Goal: Task Accomplishment & Management: Manage account settings

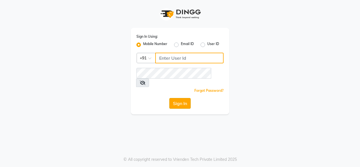
type input "9643101208"
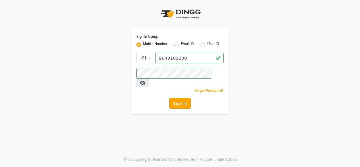
click at [181, 98] on button "Sign In" at bounding box center [179, 103] width 21 height 11
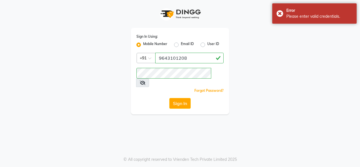
click at [145, 80] on icon at bounding box center [143, 82] width 6 height 4
click at [145, 80] on icon at bounding box center [142, 82] width 5 height 4
click at [145, 80] on icon at bounding box center [143, 82] width 6 height 4
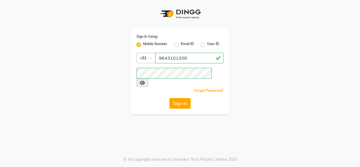
click at [144, 98] on div "Sign In" at bounding box center [179, 103] width 87 height 11
click at [178, 98] on button "Sign In" at bounding box center [179, 103] width 21 height 11
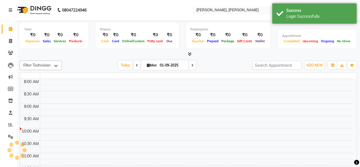
select select "en"
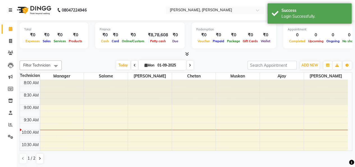
click at [11, 8] on icon at bounding box center [10, 10] width 3 height 4
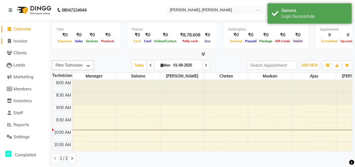
click at [22, 41] on span "Invoice" at bounding box center [20, 40] width 14 height 5
select select "5749"
select select "service"
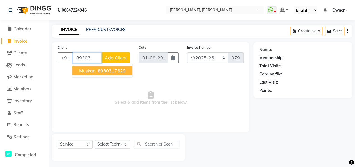
click at [114, 69] on ngb-highlight "89303 17629" at bounding box center [111, 71] width 29 height 6
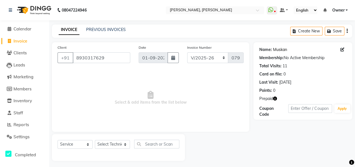
click at [279, 51] on link "Muskan" at bounding box center [280, 50] width 14 height 6
click at [109, 58] on input "8930317629" at bounding box center [102, 57] width 58 height 11
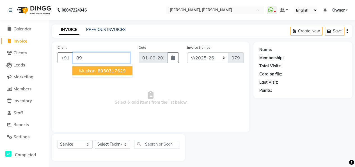
type input "8"
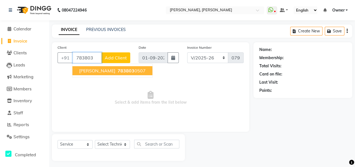
click at [118, 70] on span "783803" at bounding box center [126, 71] width 17 height 6
type input "7838030507"
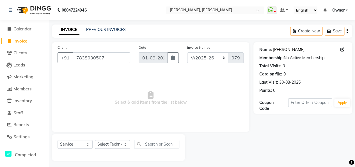
click at [279, 50] on link "Sayantani" at bounding box center [288, 50] width 31 height 6
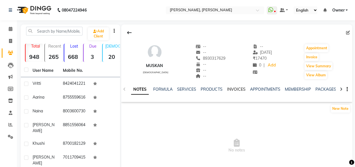
click at [236, 90] on link "INVOICES" at bounding box center [236, 89] width 19 height 5
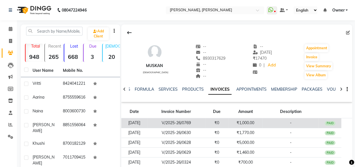
click at [251, 122] on td "₹1,000.00" at bounding box center [245, 123] width 34 height 10
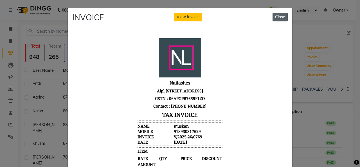
click at [276, 16] on button "Close" at bounding box center [279, 17] width 15 height 9
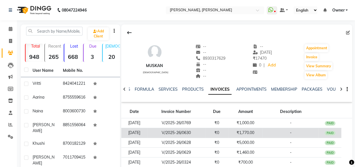
click at [247, 132] on td "₹1,770.00" at bounding box center [245, 133] width 34 height 10
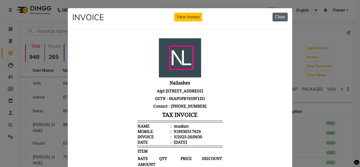
click at [276, 15] on button "Close" at bounding box center [279, 17] width 15 height 9
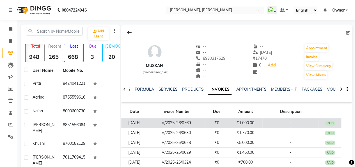
click at [250, 122] on td "₹1,000.00" at bounding box center [245, 123] width 34 height 10
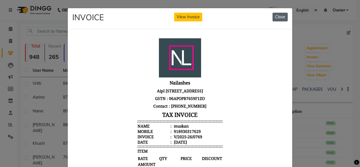
click at [273, 19] on button "Close" at bounding box center [279, 17] width 15 height 9
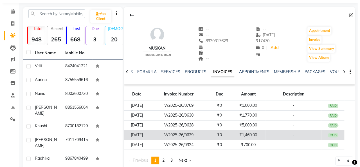
scroll to position [18, 0]
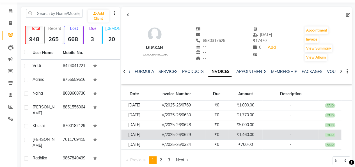
click at [251, 133] on td "₹1,460.00" at bounding box center [245, 134] width 34 height 10
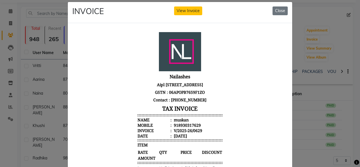
scroll to position [0, 0]
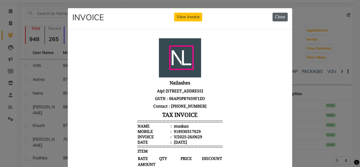
click at [277, 17] on button "Close" at bounding box center [279, 17] width 15 height 9
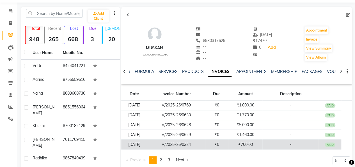
click at [247, 146] on td "₹700.00" at bounding box center [245, 144] width 34 height 10
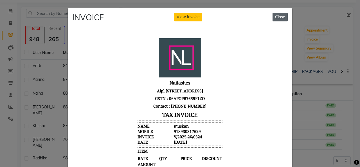
click at [276, 16] on button "Close" at bounding box center [279, 17] width 15 height 9
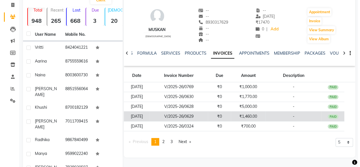
scroll to position [33, 0]
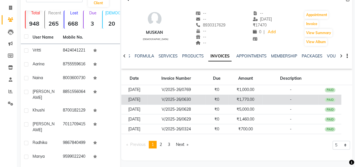
click at [259, 100] on td "₹1,770.00" at bounding box center [245, 99] width 34 height 10
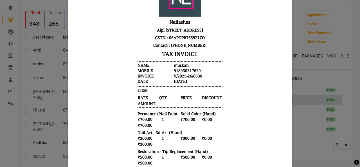
scroll to position [0, 0]
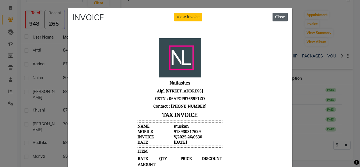
click at [276, 19] on button "Close" at bounding box center [279, 17] width 15 height 9
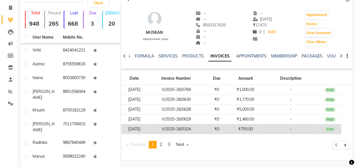
click at [260, 131] on td "₹700.00" at bounding box center [245, 129] width 34 height 10
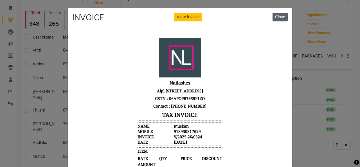
click at [277, 16] on button "Close" at bounding box center [279, 17] width 15 height 9
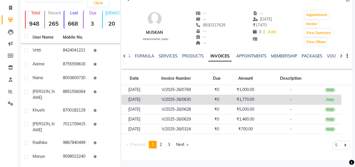
click at [253, 100] on td "₹1,770.00" at bounding box center [245, 99] width 34 height 10
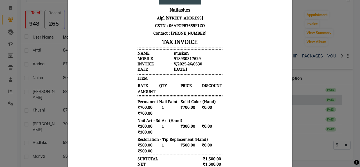
scroll to position [4, 0]
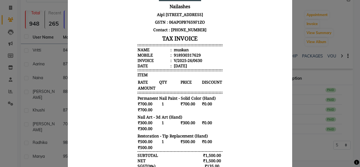
click at [303, 136] on ngb-modal-window "INVOICE View Invoice Close" at bounding box center [180, 83] width 360 height 167
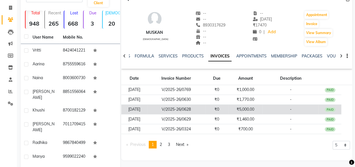
click at [252, 108] on td "₹5,000.00" at bounding box center [245, 109] width 34 height 10
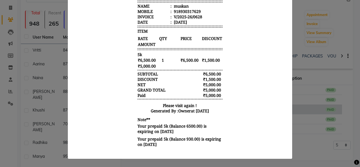
scroll to position [120, 0]
click at [296, 146] on ngb-modal-window "INVOICE View Invoice Close" at bounding box center [180, 83] width 360 height 167
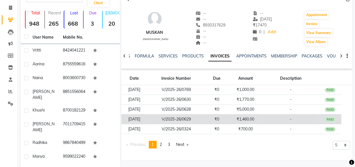
click at [247, 119] on td "₹1,460.00" at bounding box center [245, 119] width 34 height 10
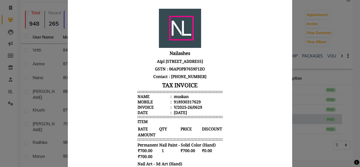
scroll to position [0, 0]
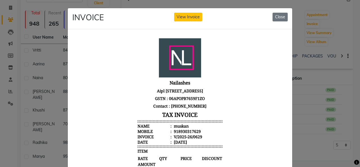
click at [307, 142] on ngb-modal-window "INVOICE View Invoice Close" at bounding box center [180, 83] width 360 height 167
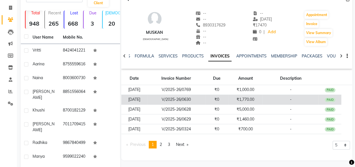
click at [251, 97] on td "₹1,770.00" at bounding box center [245, 99] width 34 height 10
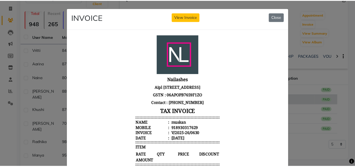
scroll to position [150, 0]
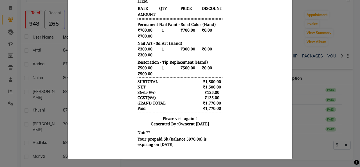
click at [299, 146] on ngb-modal-window "INVOICE View Invoice Close" at bounding box center [180, 83] width 360 height 167
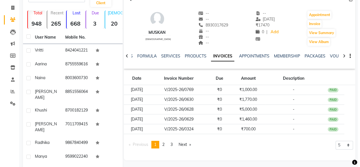
scroll to position [3, 0]
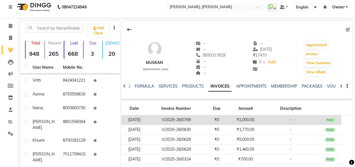
click at [274, 118] on td "-" at bounding box center [291, 120] width 56 height 10
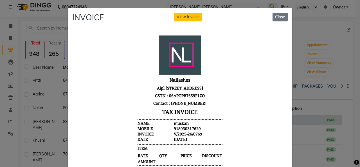
scroll to position [102, 0]
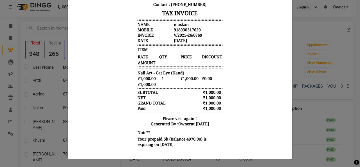
click at [315, 101] on ngb-modal-window "INVOICE View Invoice Close" at bounding box center [180, 83] width 360 height 167
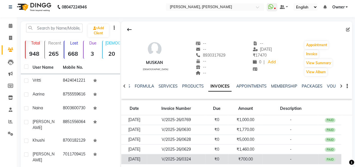
click at [310, 158] on td "-" at bounding box center [291, 159] width 56 height 10
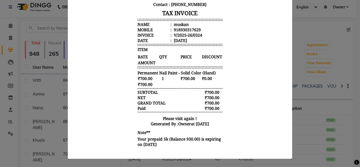
click at [297, 26] on ngb-modal-window "INVOICE View Invoice Close" at bounding box center [180, 83] width 360 height 167
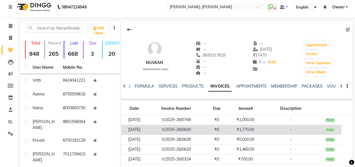
click at [265, 131] on td "-" at bounding box center [291, 129] width 56 height 10
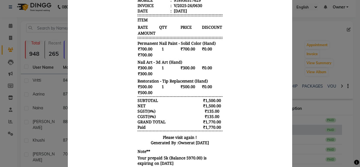
scroll to position [130, 0]
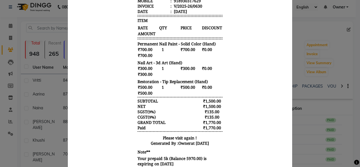
click at [315, 110] on ngb-modal-window "INVOICE View Invoice Close" at bounding box center [180, 83] width 360 height 167
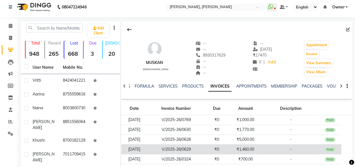
click at [284, 150] on td "-" at bounding box center [291, 149] width 56 height 10
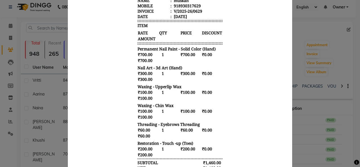
scroll to position [0, 0]
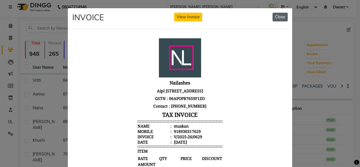
click at [279, 18] on button "Close" at bounding box center [279, 17] width 15 height 9
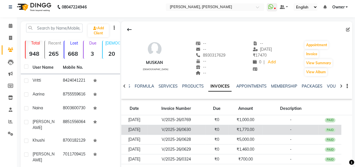
click at [254, 128] on td "₹1,770.00" at bounding box center [245, 129] width 34 height 10
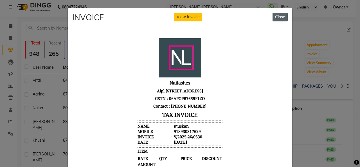
click at [276, 15] on button "Close" at bounding box center [279, 17] width 15 height 9
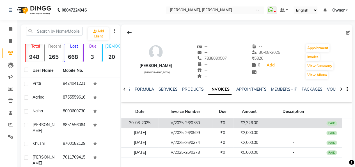
click at [248, 125] on td "₹3,326.00" at bounding box center [250, 123] width 32 height 10
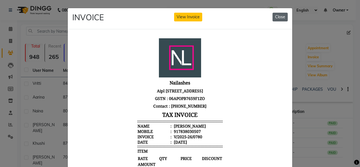
click at [278, 16] on button "Close" at bounding box center [279, 17] width 15 height 9
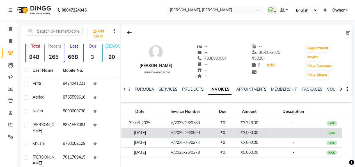
click at [245, 132] on td "₹2,000.00" at bounding box center [250, 133] width 32 height 10
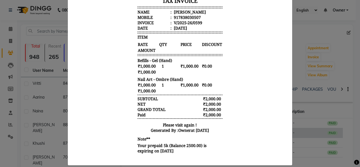
scroll to position [121, 0]
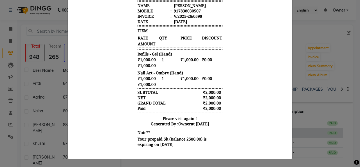
click at [248, 136] on body "Nailashes Aipl Joy Street Ground Floor Shop no-36,Sector 66, Gurgaon Haryana-12…" at bounding box center [179, 33] width 211 height 234
click at [311, 105] on ngb-modal-window "INVOICE View Invoice Close" at bounding box center [180, 83] width 360 height 167
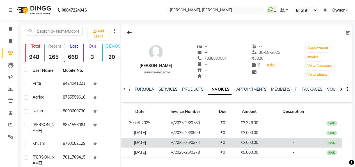
click at [253, 141] on td "₹2,000.00" at bounding box center [250, 142] width 32 height 10
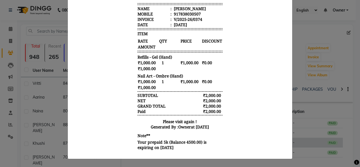
scroll to position [0, 0]
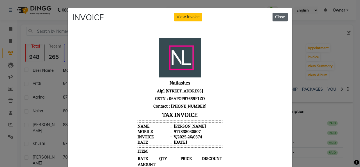
click at [275, 17] on button "Close" at bounding box center [279, 17] width 15 height 9
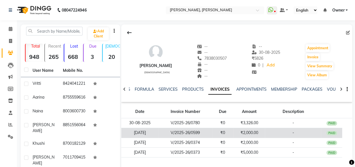
click at [249, 134] on td "₹2,000.00" at bounding box center [250, 133] width 32 height 10
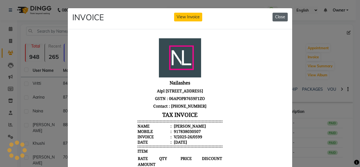
click at [277, 16] on button "Close" at bounding box center [279, 17] width 15 height 9
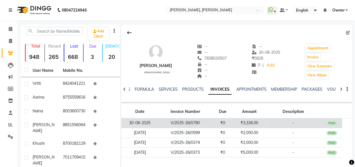
click at [250, 122] on td "₹3,326.00" at bounding box center [250, 123] width 32 height 10
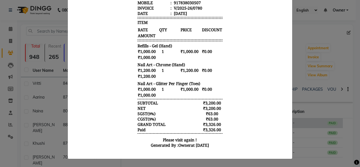
click at [253, 126] on body "Nailashes Aipl Joy Street Ground Floor Shop no-36,Sector 66, Gurgaon Haryana-12…" at bounding box center [179, 30] width 211 height 245
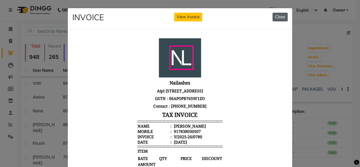
click at [276, 18] on button "Close" at bounding box center [279, 17] width 15 height 9
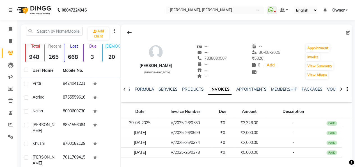
click at [10, 9] on icon at bounding box center [10, 10] width 3 height 4
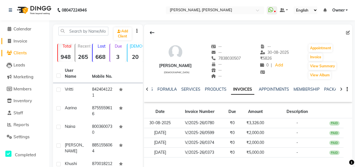
click at [21, 39] on span "Invoice" at bounding box center [20, 40] width 14 height 5
select select "service"
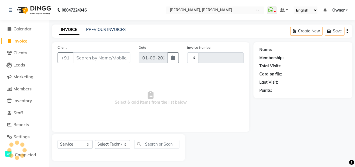
scroll to position [2, 0]
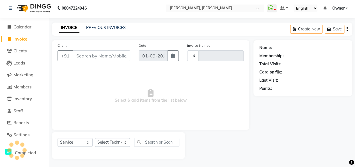
type input "0790"
select select "5749"
click at [121, 28] on link "PREVIOUS INVOICES" at bounding box center [106, 27] width 40 height 5
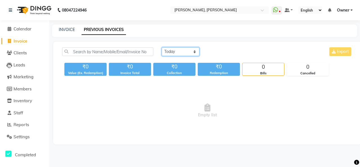
click at [178, 52] on select "Today Yesterday Custom Range" at bounding box center [181, 51] width 38 height 9
select select "yesterday"
click at [162, 47] on select "Today Yesterday Custom Range" at bounding box center [181, 51] width 38 height 9
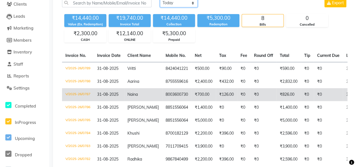
scroll to position [49, 0]
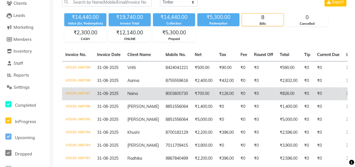
click at [148, 140] on td "Tavishi" at bounding box center [143, 145] width 38 height 13
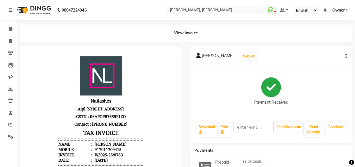
click at [9, 9] on icon at bounding box center [10, 10] width 3 height 4
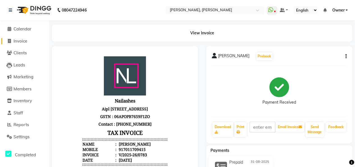
click at [20, 40] on span "Invoice" at bounding box center [20, 40] width 14 height 5
select select "service"
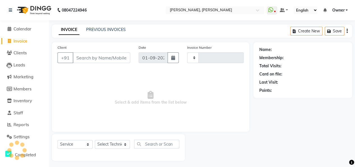
type input "0790"
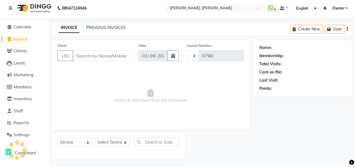
select select "5749"
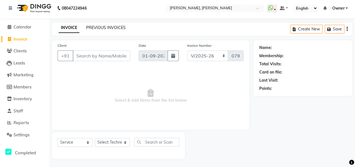
click at [109, 27] on link "PREVIOUS INVOICES" at bounding box center [106, 27] width 40 height 5
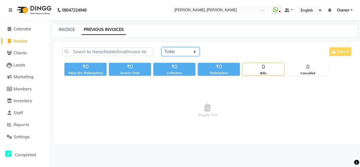
click at [175, 52] on select "Today Yesterday Custom Range" at bounding box center [181, 51] width 38 height 9
click at [162, 47] on select "Today Yesterday Custom Range" at bounding box center [181, 51] width 38 height 9
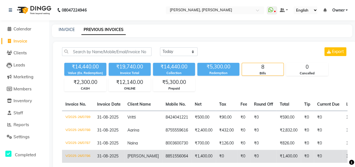
click at [199, 155] on td "₹1,400.00" at bounding box center [204, 155] width 24 height 13
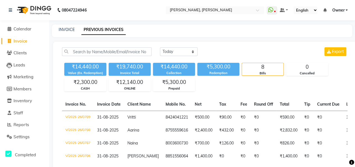
click at [106, 30] on link "PREVIOUS INVOICES" at bounding box center [103, 30] width 44 height 10
click at [173, 51] on select "Today Yesterday Custom Range" at bounding box center [179, 51] width 38 height 9
select select "range"
click at [160, 47] on select "Today Yesterday Custom Range" at bounding box center [179, 51] width 38 height 9
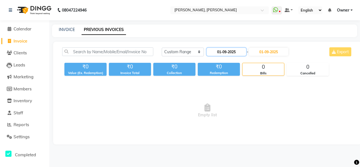
click at [225, 54] on input "01-09-2025" at bounding box center [225, 52] width 39 height 8
select select "9"
select select "2025"
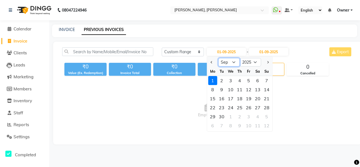
click at [228, 61] on select "Jan Feb Mar Apr May Jun Jul Aug Sep Oct Nov Dec" at bounding box center [228, 62] width 21 height 8
select select "8"
click at [218, 58] on select "Jan Feb Mar Apr May Jun Jul Aug Sep Oct Nov Dec" at bounding box center [228, 62] width 21 height 8
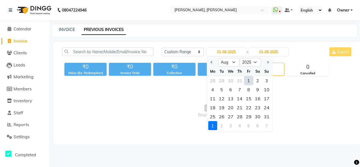
click at [249, 81] on div "1" at bounding box center [248, 80] width 9 height 9
type input "01-08-2025"
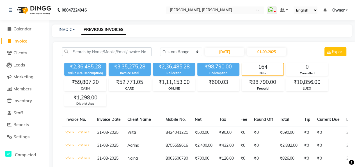
click at [23, 42] on span "Invoice" at bounding box center [20, 40] width 14 height 5
select select "service"
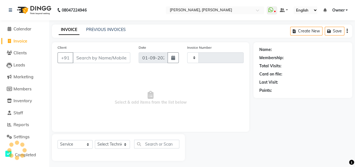
scroll to position [2, 0]
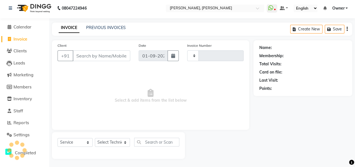
type input "0790"
select select "5749"
click at [156, 48] on div "Date 01-09-2025" at bounding box center [159, 53] width 49 height 23
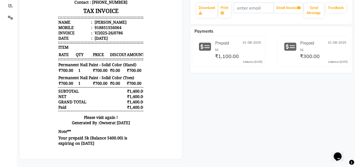
scroll to position [123, 0]
